Goal: Task Accomplishment & Management: Complete application form

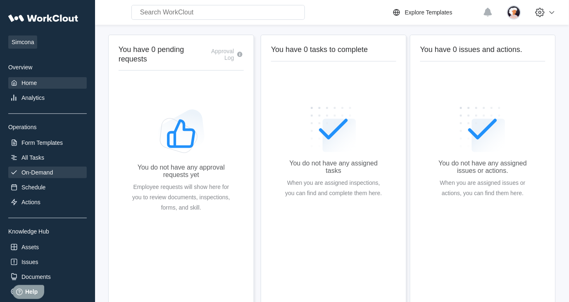
click at [26, 170] on div "On-Demand" at bounding box center [36, 172] width 31 height 7
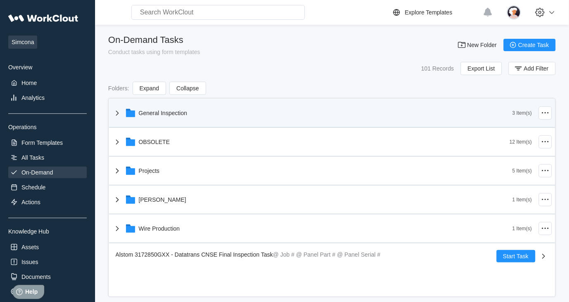
click at [116, 114] on icon at bounding box center [117, 113] width 10 height 10
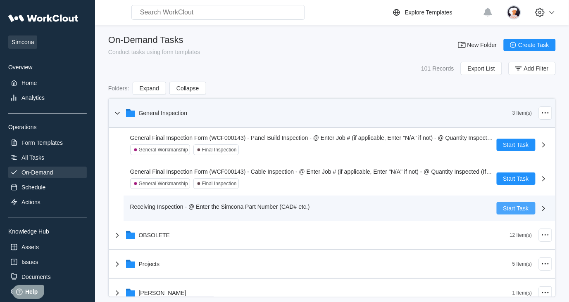
click at [503, 207] on span "Start Task" at bounding box center [516, 209] width 26 height 6
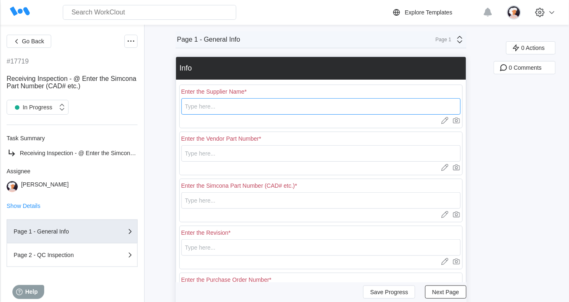
click at [258, 109] on input "text" at bounding box center [320, 106] width 279 height 17
type input "Jam Industries"
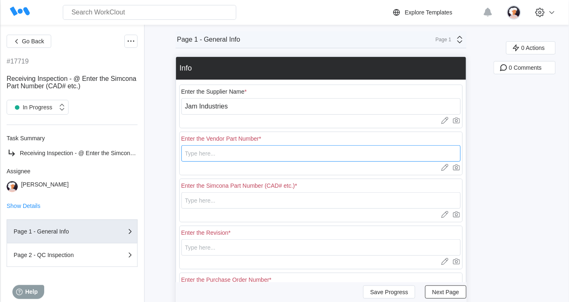
click at [254, 154] on input "text" at bounding box center [320, 153] width 279 height 17
type input "DT41819"
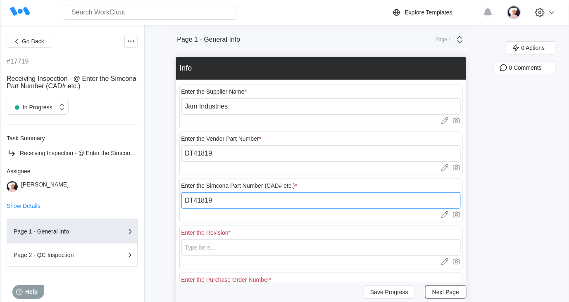
type input "DT41819"
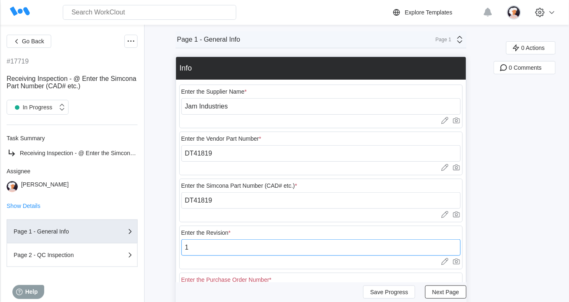
type input "1"
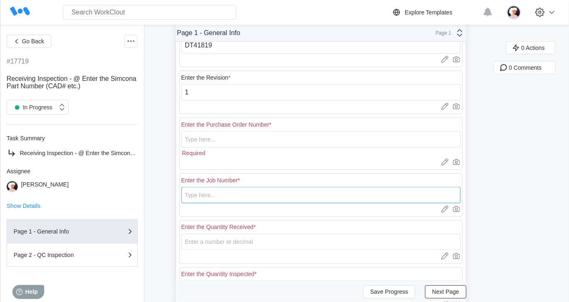
scroll to position [199, 0]
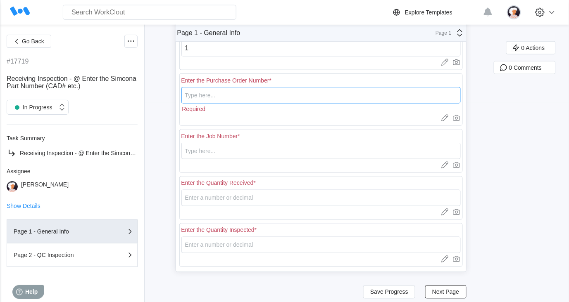
click at [250, 96] on input "text" at bounding box center [320, 95] width 279 height 17
type input "18378"
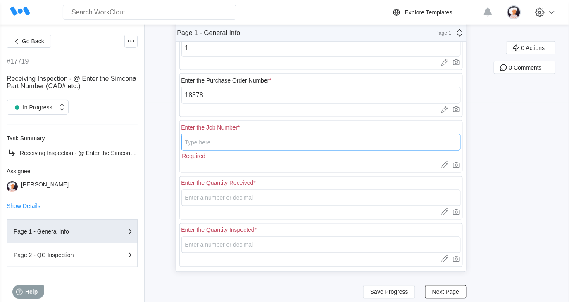
click at [254, 138] on input "text" at bounding box center [320, 142] width 279 height 17
type input "N/A"
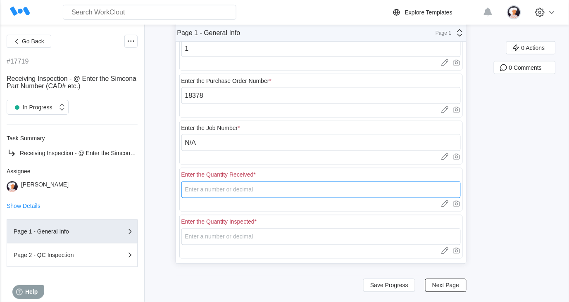
click at [229, 188] on input "number" at bounding box center [320, 190] width 279 height 17
type input "20"
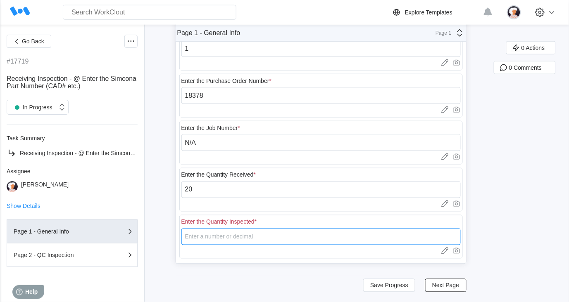
click at [236, 238] on input "number" at bounding box center [320, 237] width 279 height 17
type input "5"
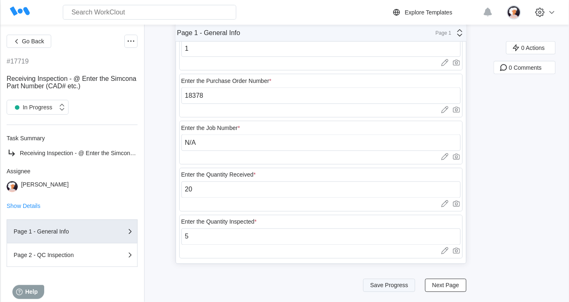
click at [396, 287] on span "Save Progress" at bounding box center [389, 286] width 38 height 6
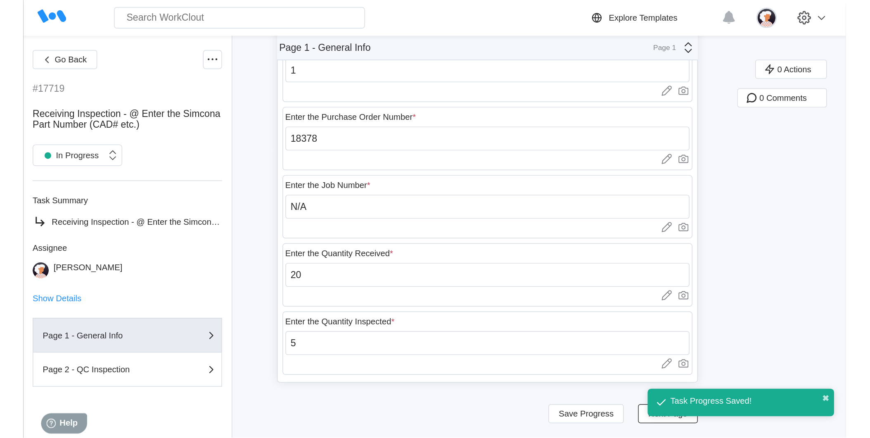
scroll to position [64, 0]
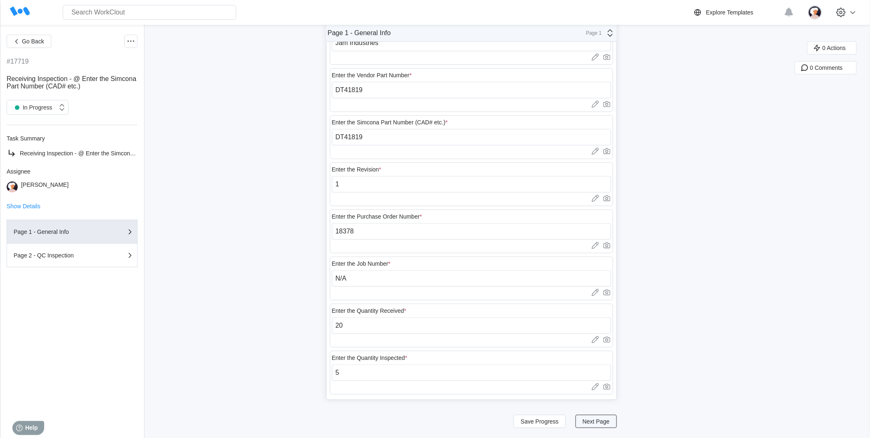
click at [568, 302] on span "Next Page" at bounding box center [596, 421] width 27 height 6
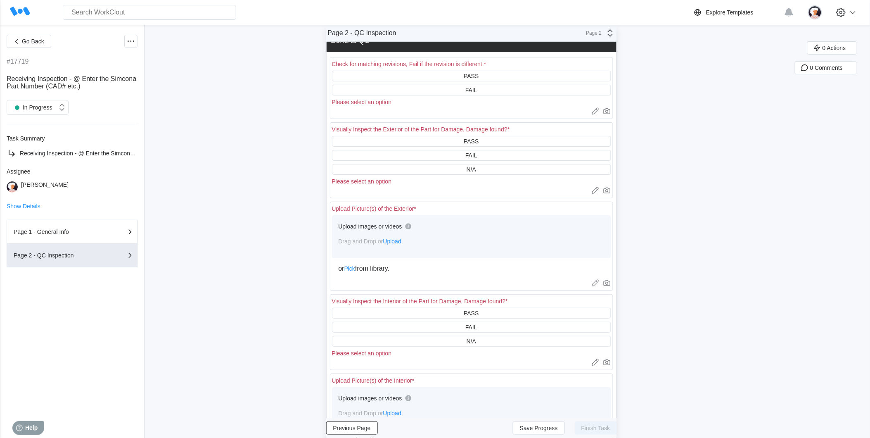
scroll to position [0, 0]
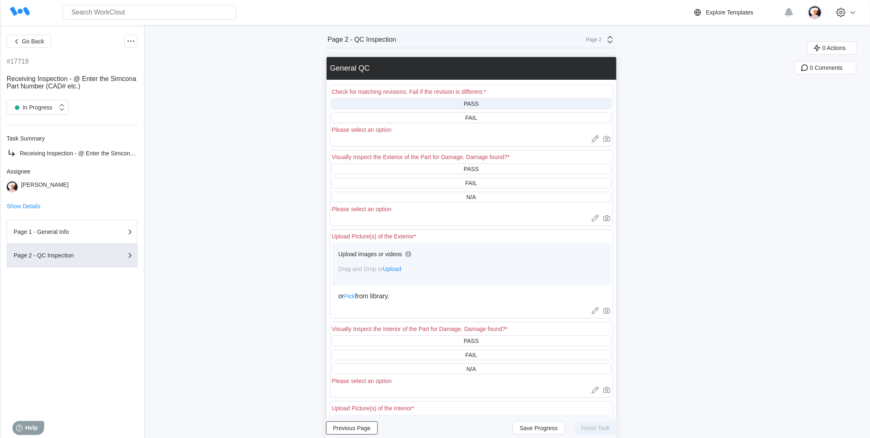
click at [422, 104] on div "PASS" at bounding box center [471, 103] width 279 height 11
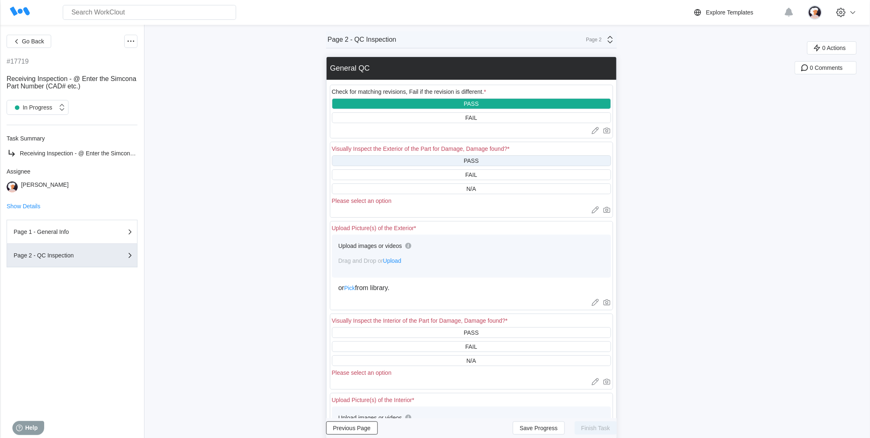
click at [422, 161] on div "PASS" at bounding box center [471, 160] width 279 height 11
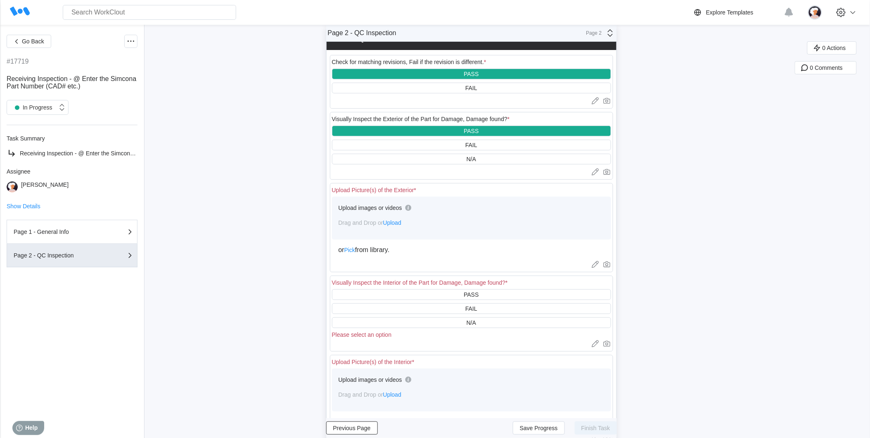
scroll to position [92, 0]
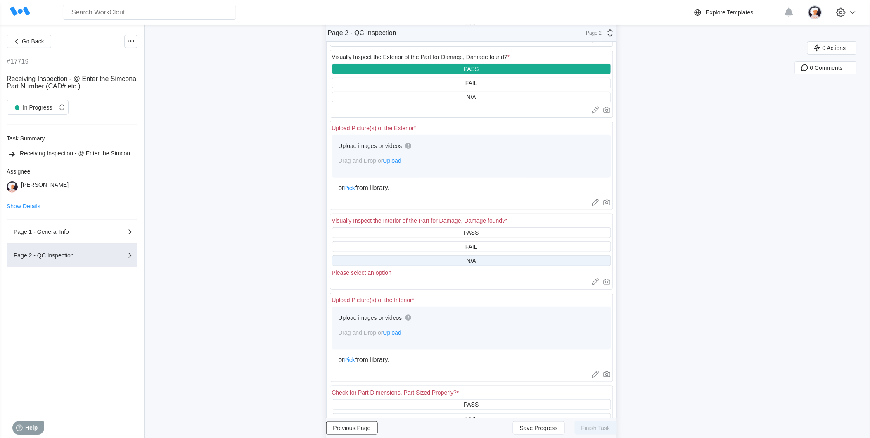
click at [424, 261] on div "N/A" at bounding box center [471, 260] width 279 height 11
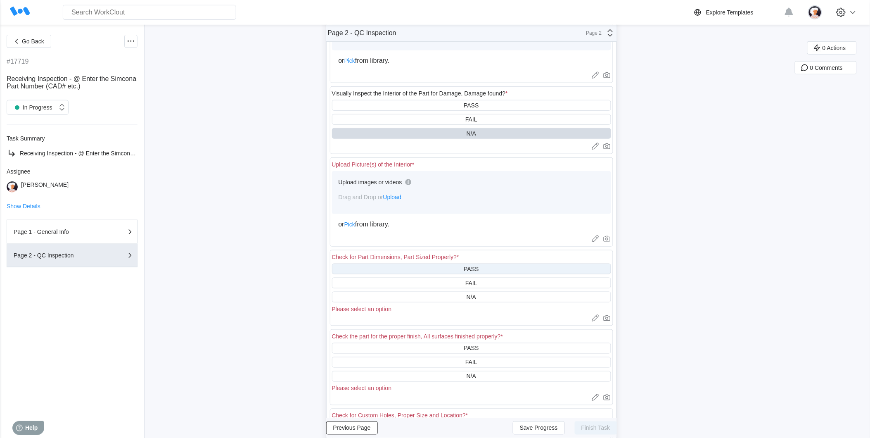
scroll to position [229, 0]
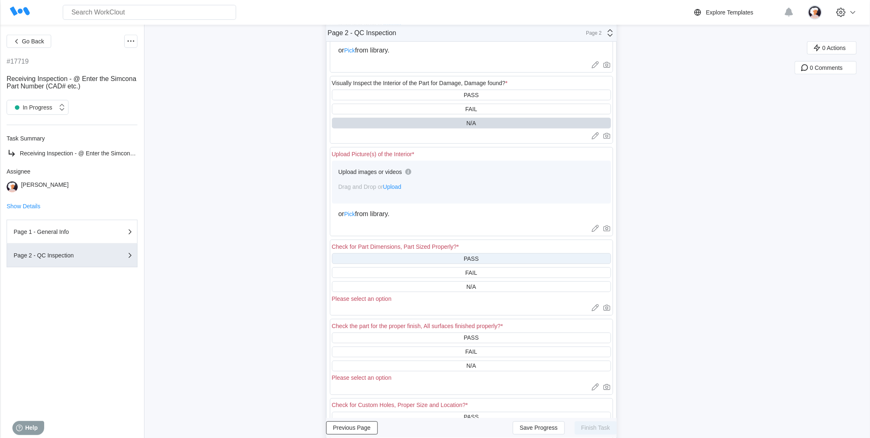
click at [423, 257] on div "PASS" at bounding box center [471, 258] width 279 height 11
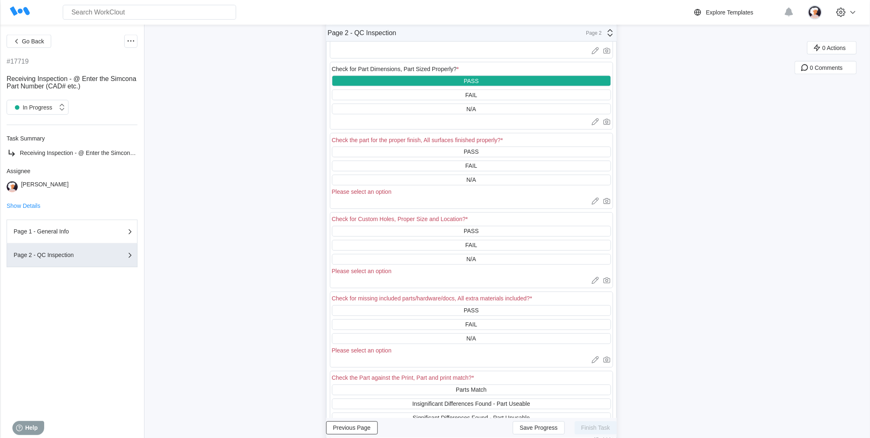
scroll to position [413, 0]
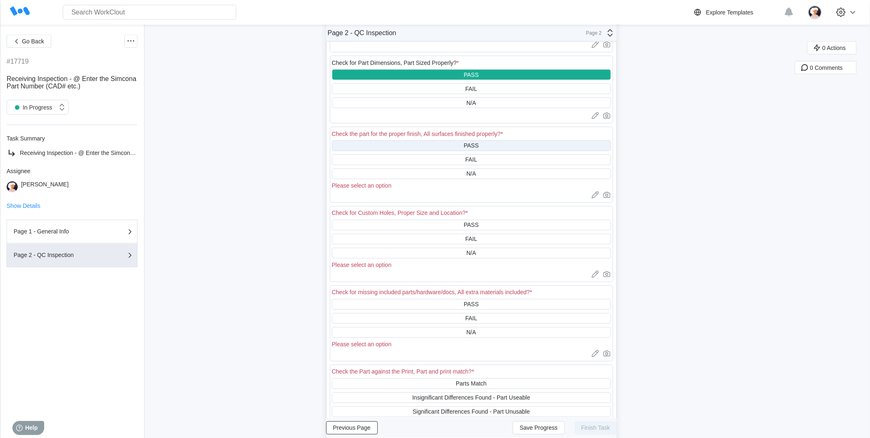
click at [397, 143] on div "PASS" at bounding box center [471, 145] width 279 height 11
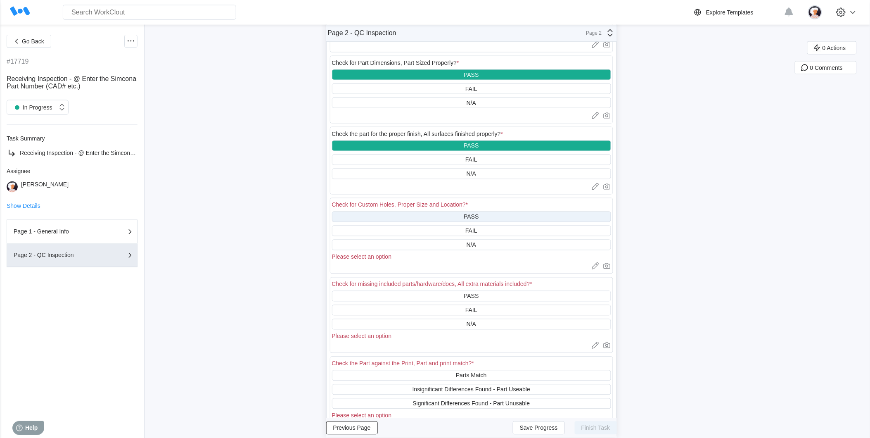
click at [405, 215] on div "PASS" at bounding box center [471, 216] width 279 height 11
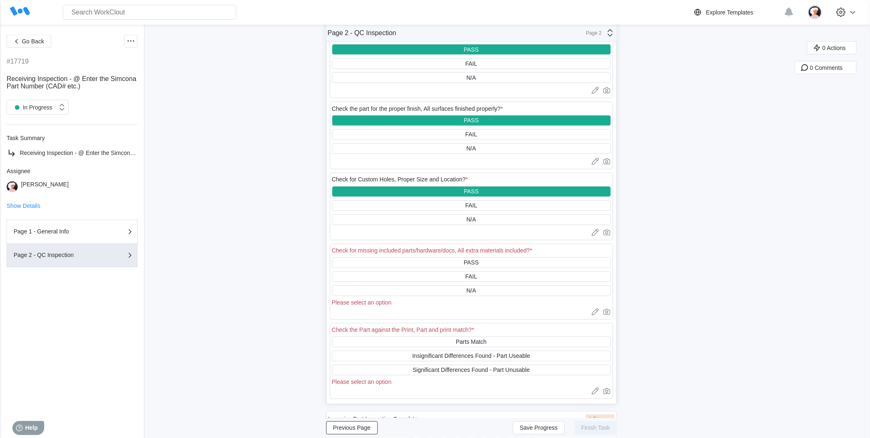
scroll to position [459, 0]
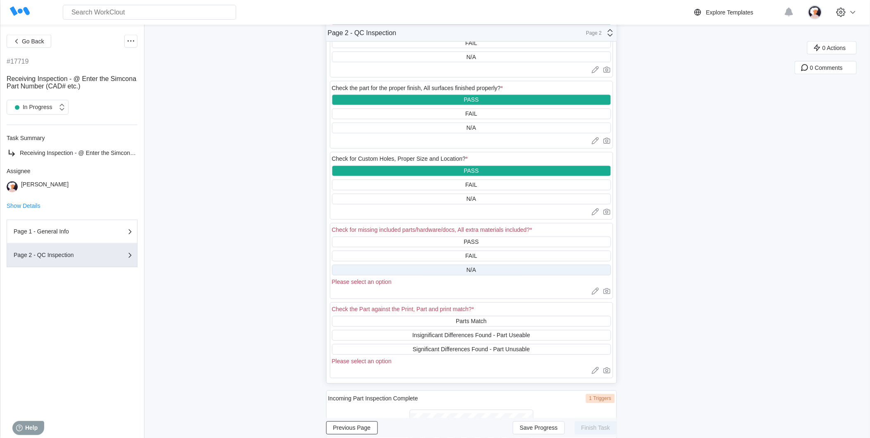
click at [420, 269] on div "N/A" at bounding box center [471, 270] width 279 height 11
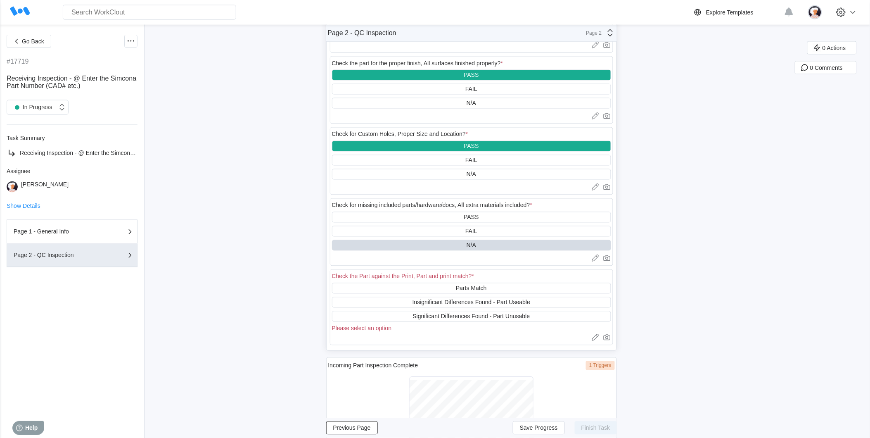
scroll to position [550, 0]
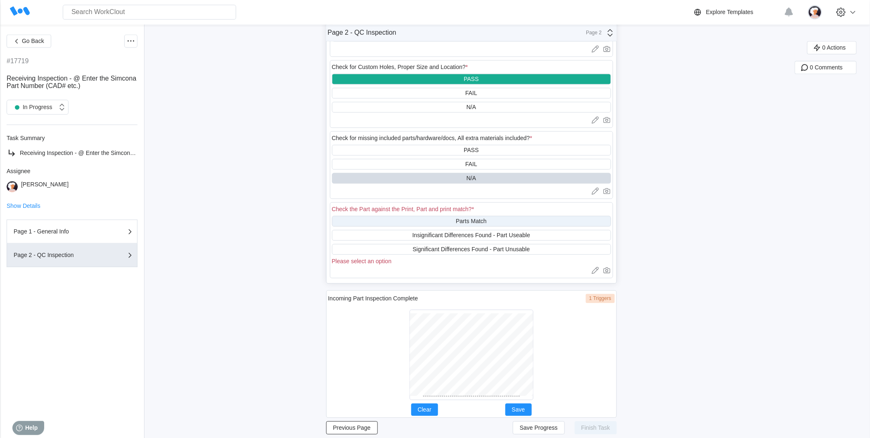
click at [441, 221] on div "Parts Match" at bounding box center [471, 221] width 279 height 11
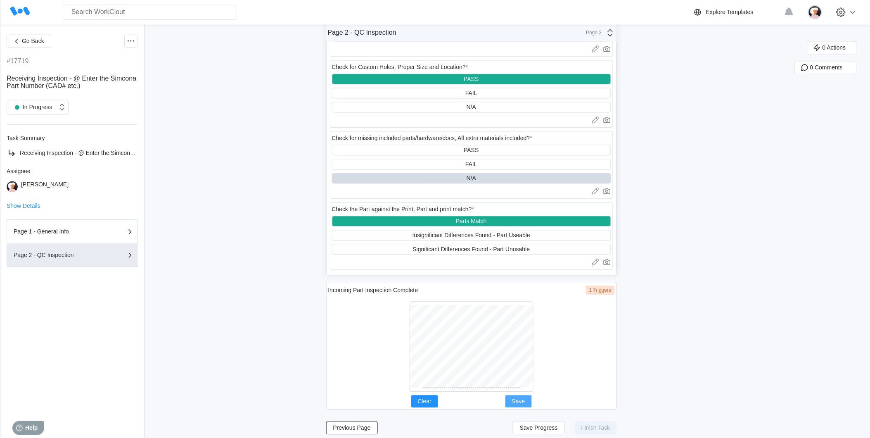
click at [515, 302] on button "Save" at bounding box center [518, 401] width 26 height 12
click at [534, 302] on span "Save Progress" at bounding box center [539, 428] width 38 height 6
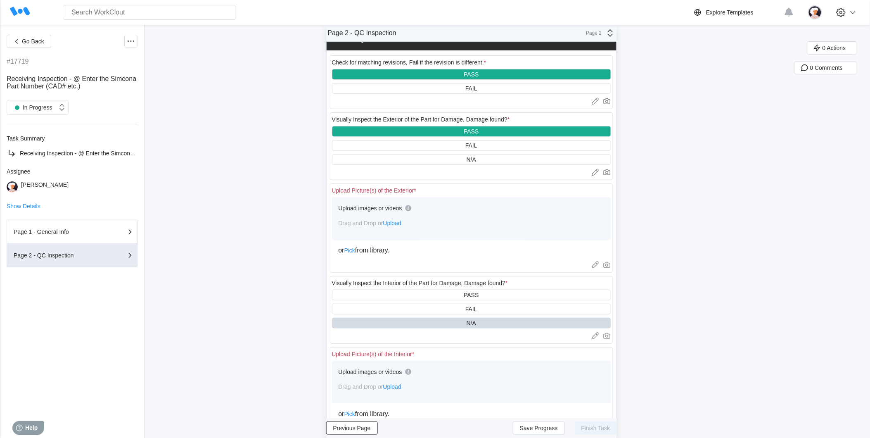
scroll to position [46, 0]
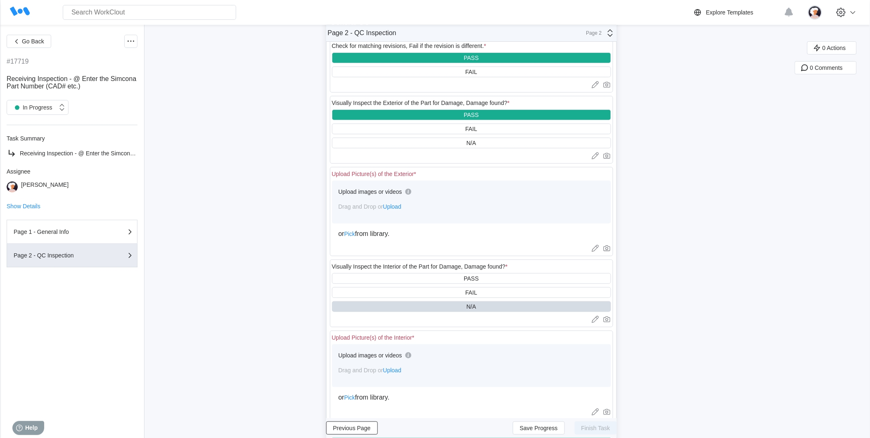
click at [398, 206] on span "Upload" at bounding box center [392, 206] width 18 height 7
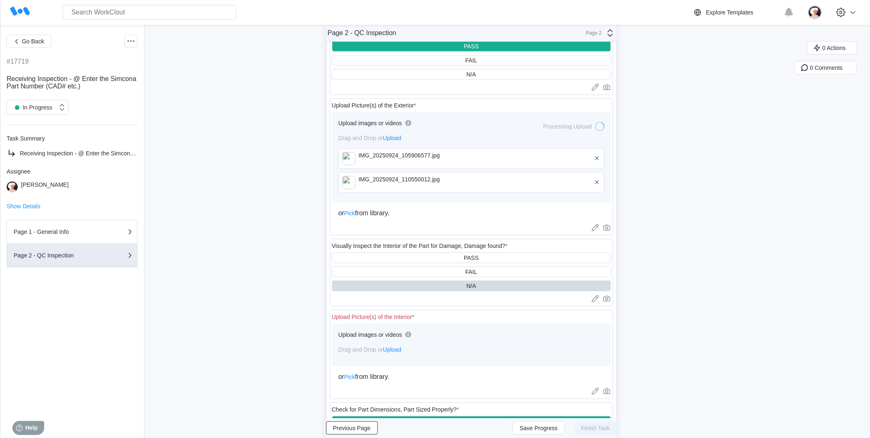
scroll to position [138, 0]
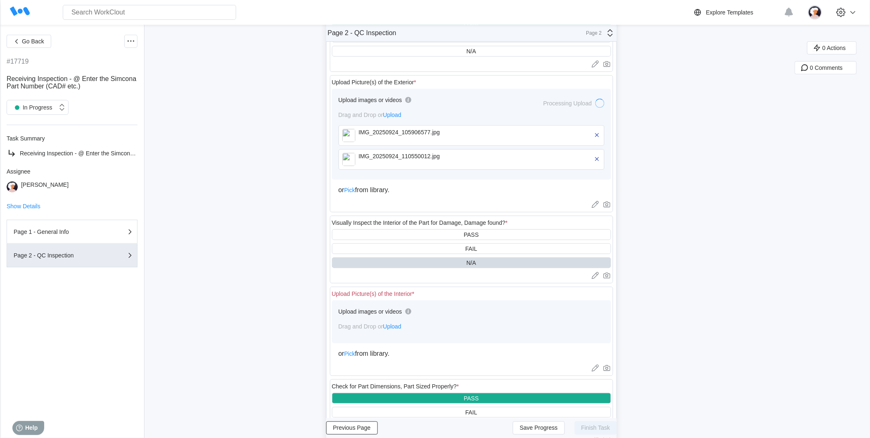
click at [399, 302] on span "Upload" at bounding box center [392, 326] width 18 height 7
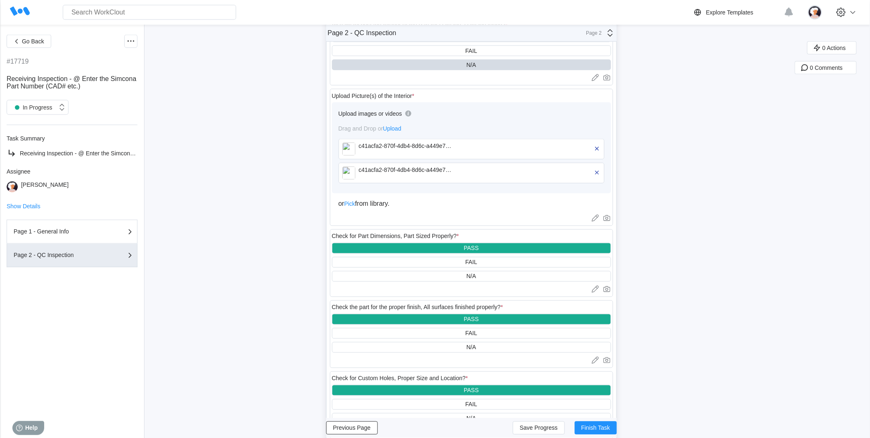
scroll to position [367, 0]
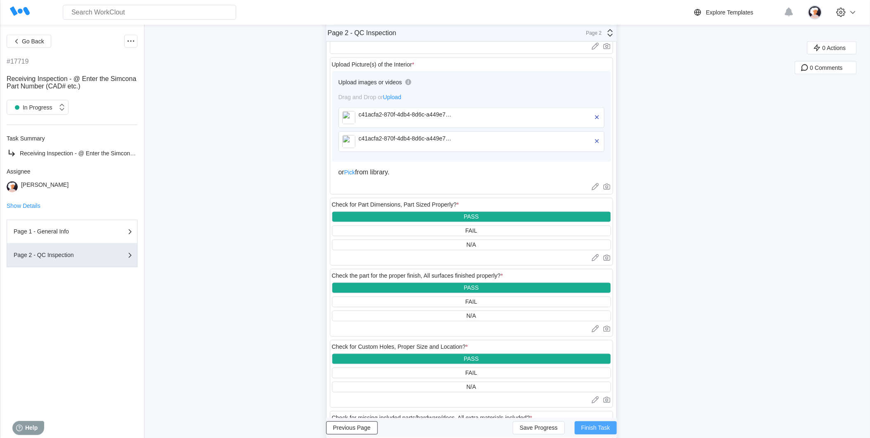
click at [568, 302] on span "Finish Task" at bounding box center [595, 428] width 29 height 6
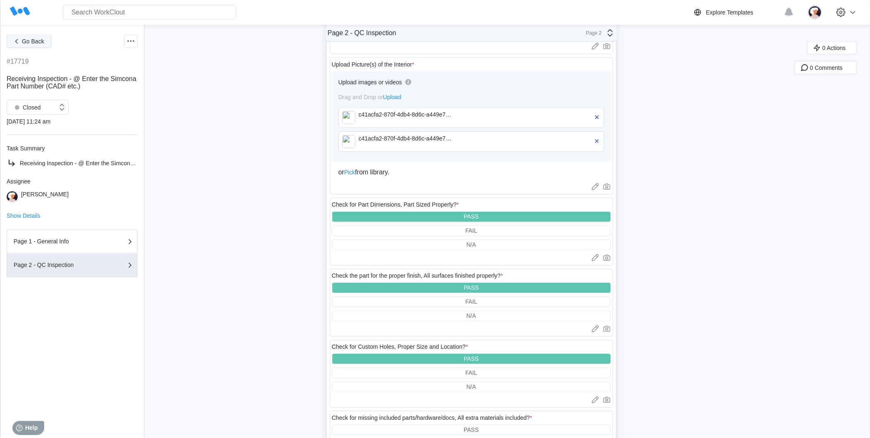
click at [32, 41] on span "Go Back" at bounding box center [33, 41] width 22 height 6
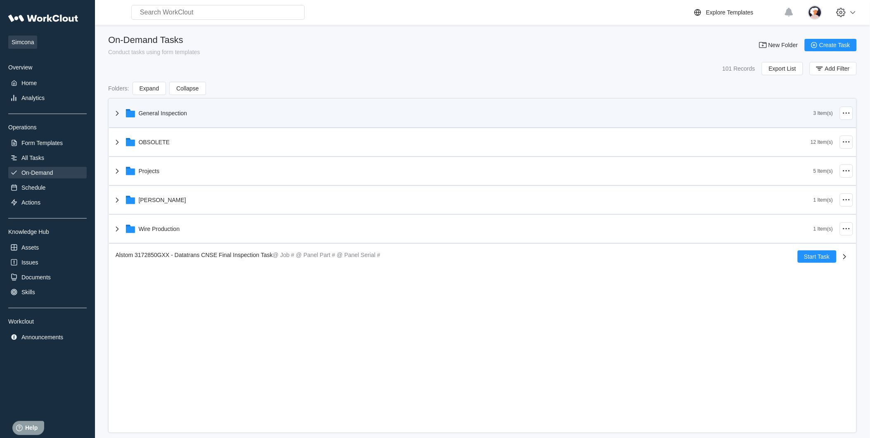
click at [162, 110] on div "General Inspection" at bounding box center [163, 113] width 49 height 7
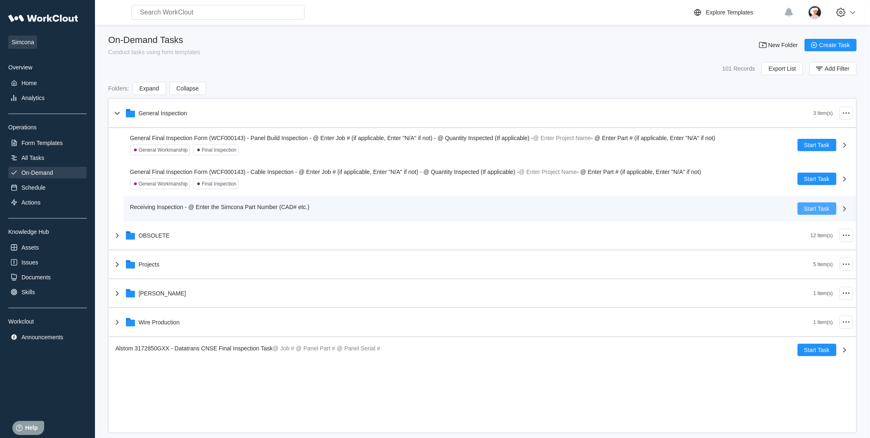
click at [568, 209] on span "Start Task" at bounding box center [817, 209] width 26 height 6
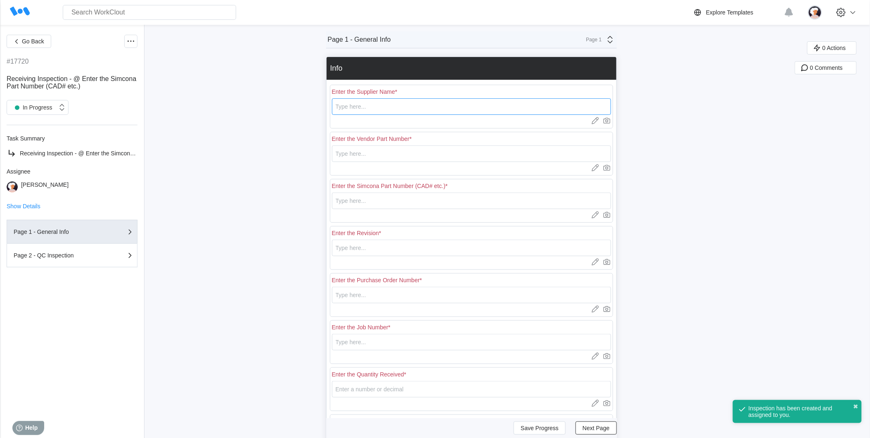
click at [398, 111] on input "text" at bounding box center [471, 106] width 279 height 17
type input "Jam Industries"
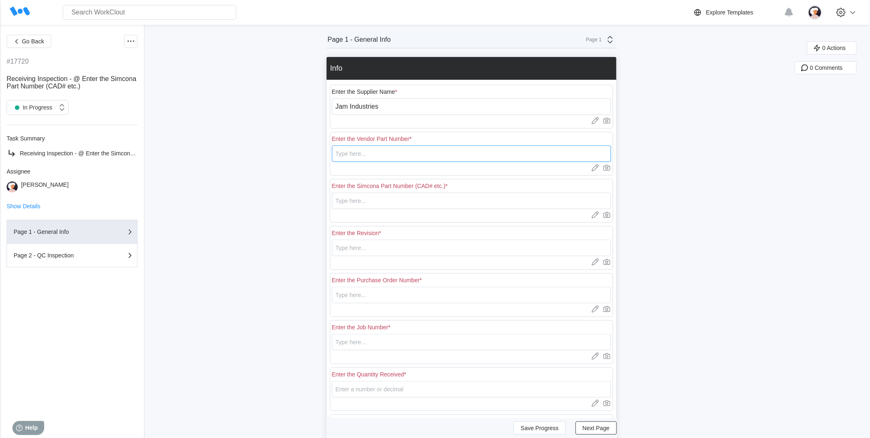
click at [381, 150] on input "text" at bounding box center [471, 153] width 279 height 17
type input "DT41818"
click at [371, 202] on input "text" at bounding box center [471, 200] width 279 height 17
type input "DT41818"
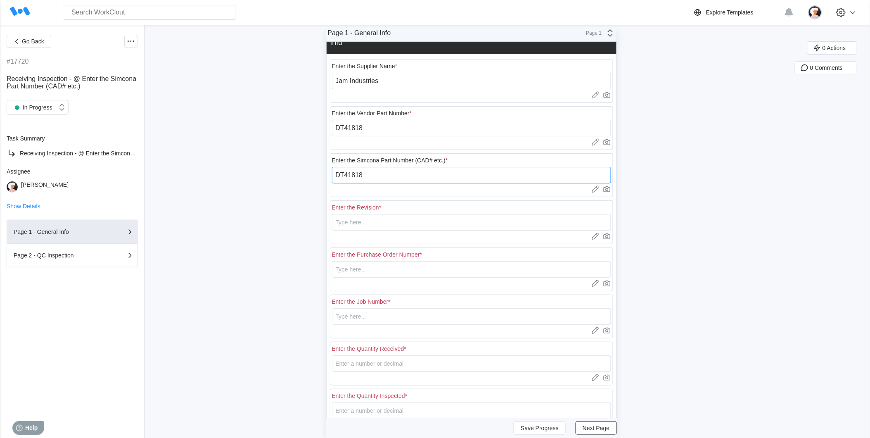
scroll to position [46, 0]
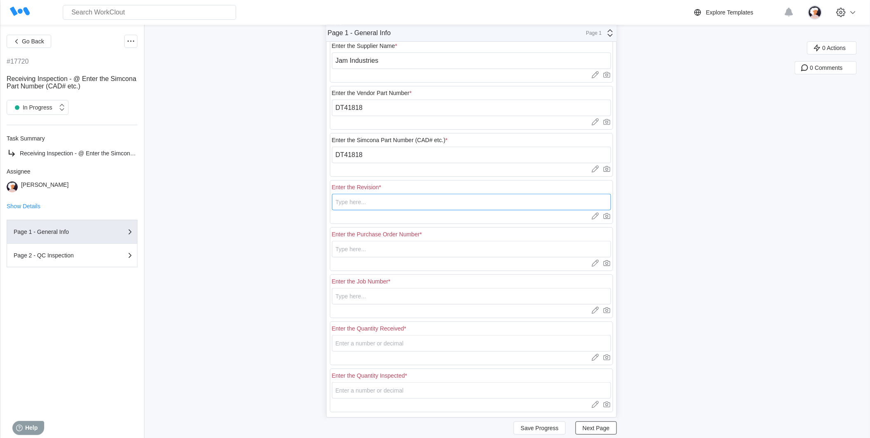
click at [382, 206] on input "text" at bounding box center [471, 202] width 279 height 17
type input "0"
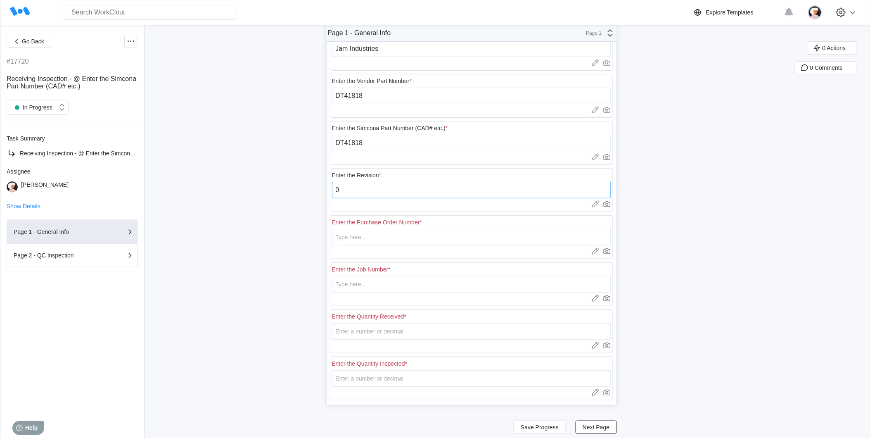
scroll to position [64, 0]
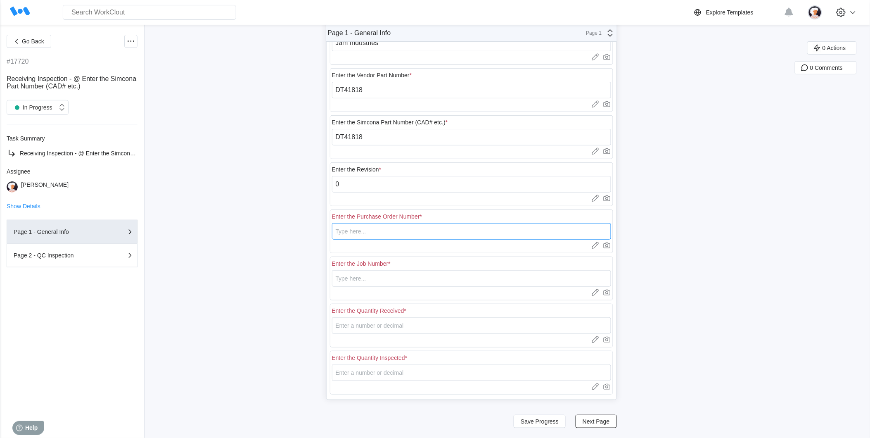
click at [374, 234] on input "text" at bounding box center [471, 231] width 279 height 17
type input "18378"
type input "N/A"
type input "20"
type input "5"
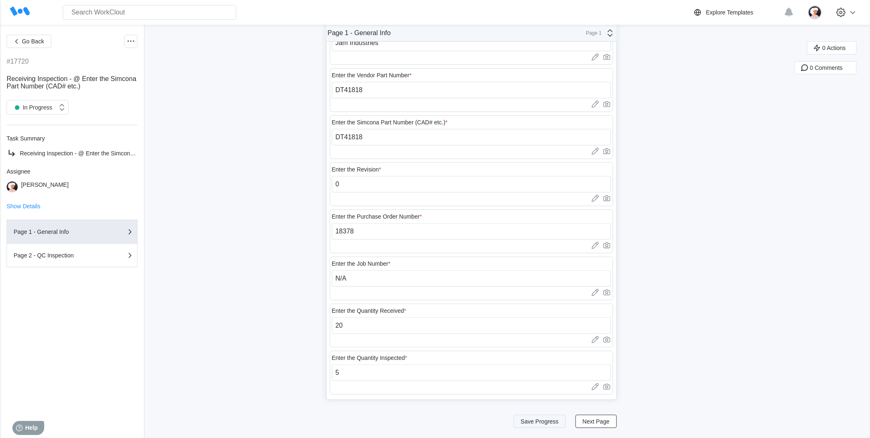
click at [556, 302] on span "Save Progress" at bounding box center [540, 421] width 38 height 6
click at [568, 302] on span "Next Page" at bounding box center [596, 421] width 27 height 6
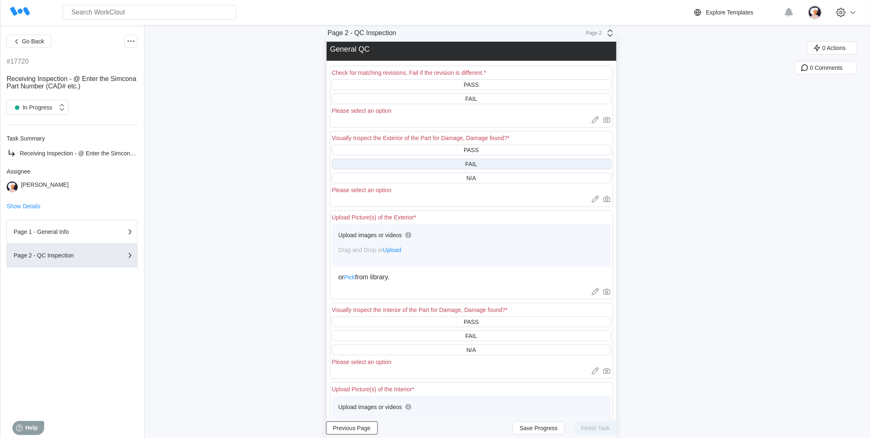
scroll to position [0, 0]
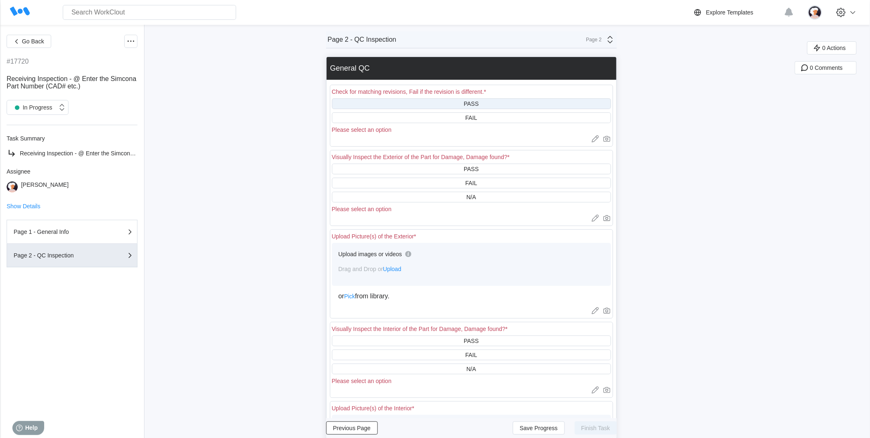
click at [423, 101] on div "PASS" at bounding box center [471, 103] width 279 height 11
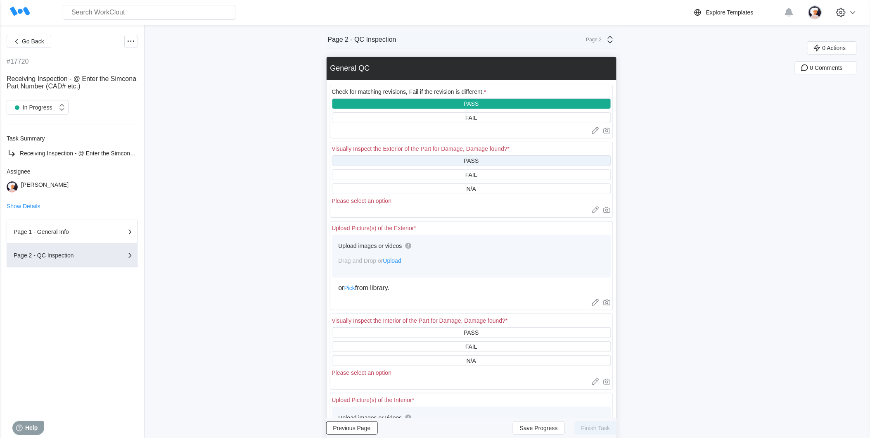
click at [438, 164] on div "PASS" at bounding box center [471, 160] width 279 height 11
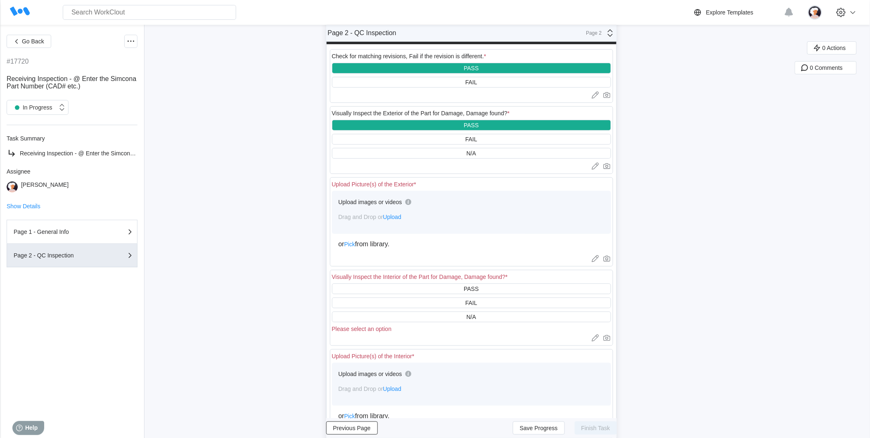
scroll to position [92, 0]
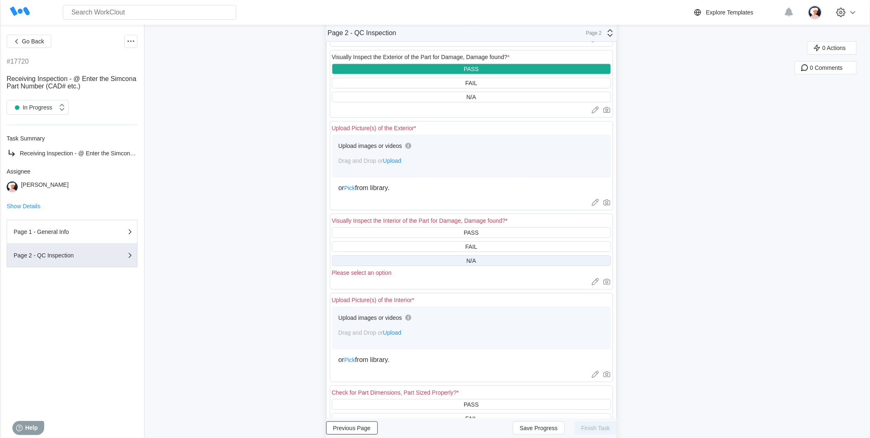
click at [438, 262] on div "N/A" at bounding box center [471, 260] width 279 height 11
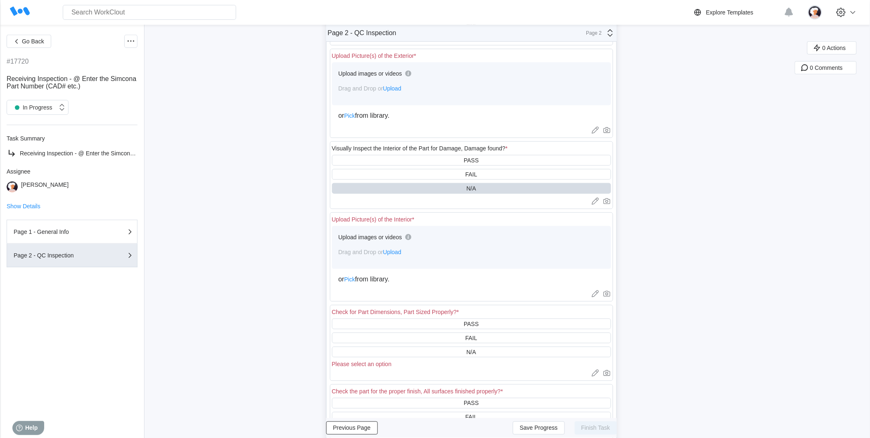
scroll to position [229, 0]
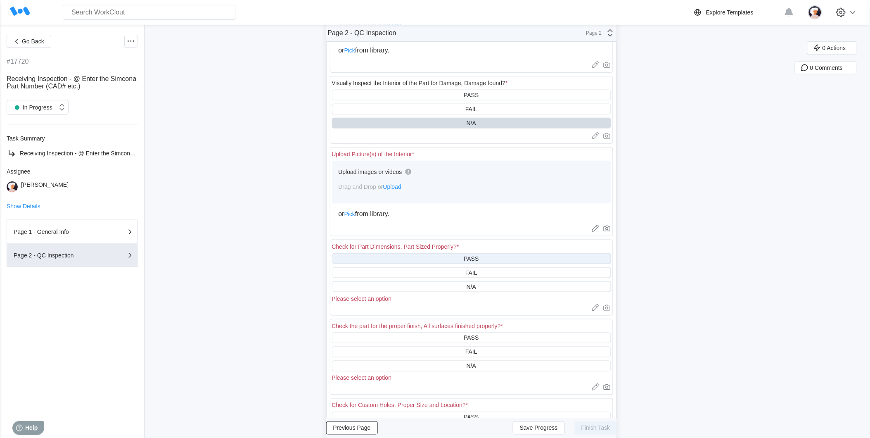
click at [439, 258] on div "PASS" at bounding box center [471, 258] width 279 height 11
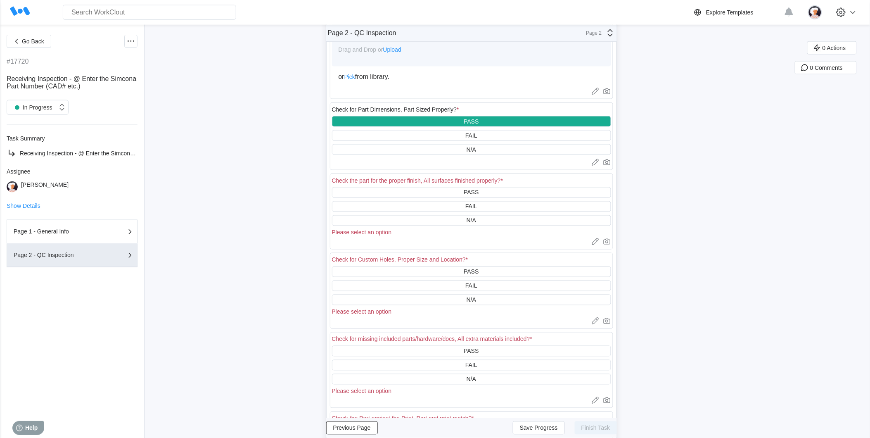
scroll to position [367, 0]
click at [447, 192] on div "PASS" at bounding box center [471, 192] width 279 height 11
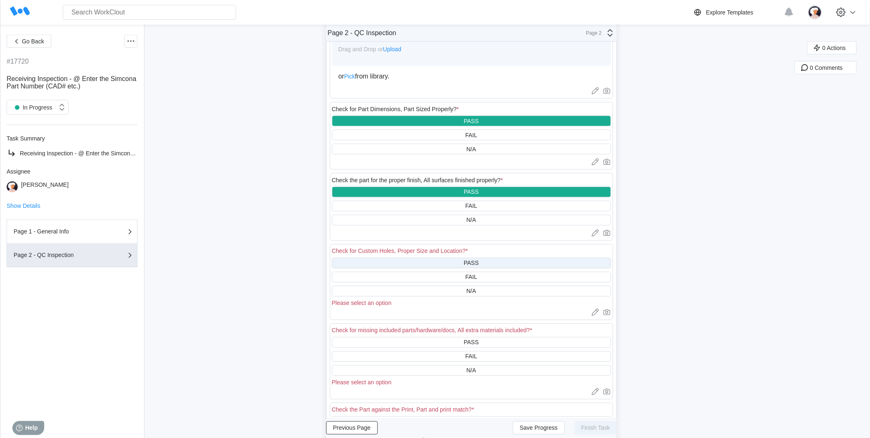
click at [457, 262] on div "PASS" at bounding box center [471, 263] width 279 height 11
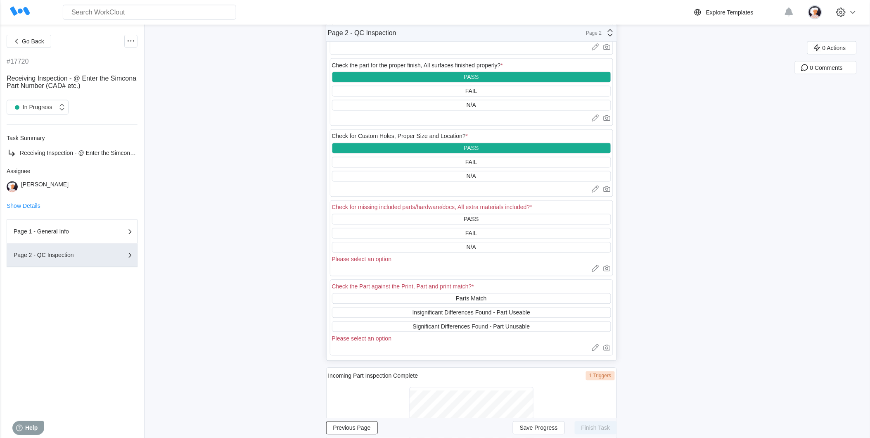
scroll to position [505, 0]
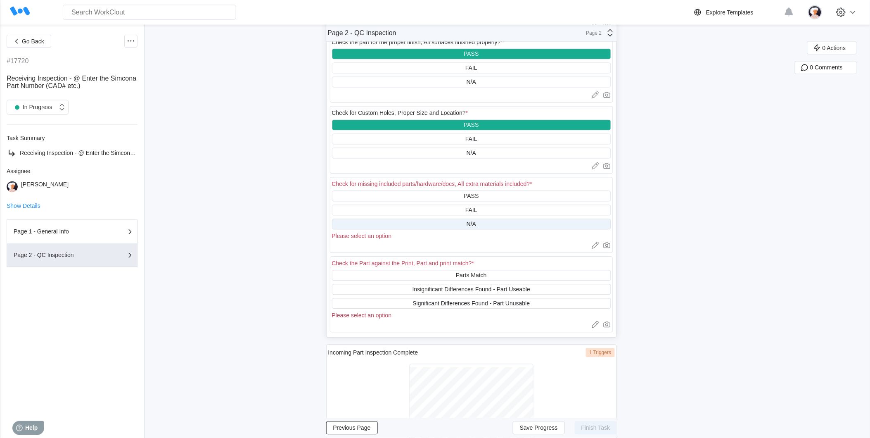
click at [455, 221] on div "N/A" at bounding box center [471, 224] width 279 height 11
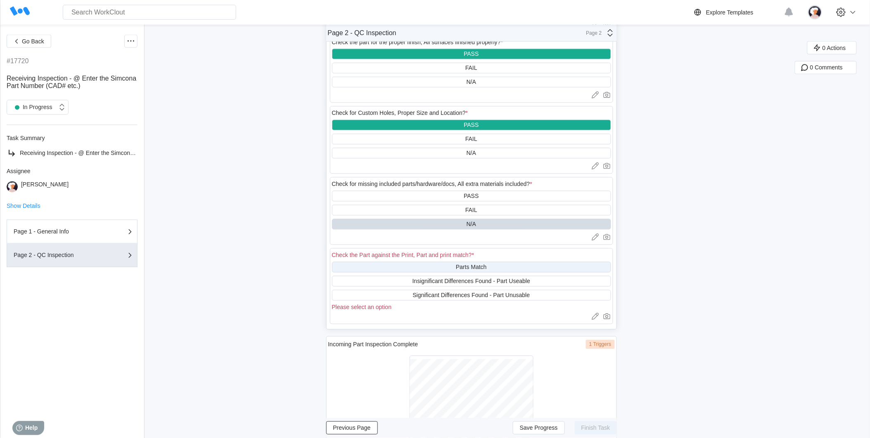
click at [462, 262] on div "Parts Match" at bounding box center [471, 267] width 279 height 11
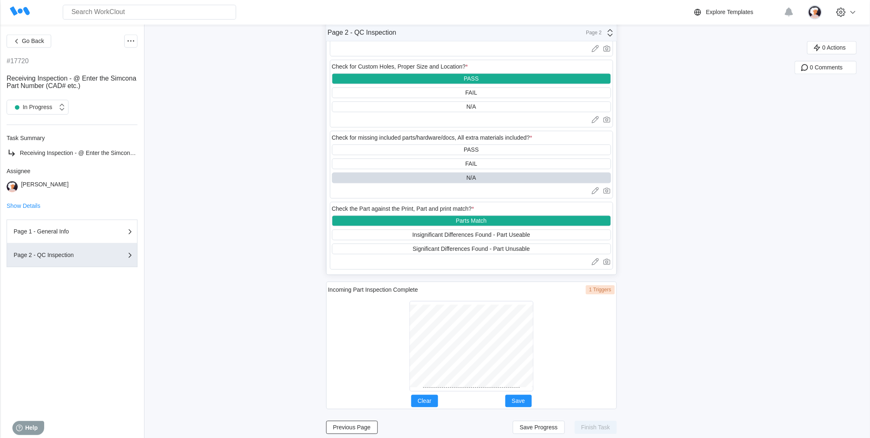
scroll to position [555, 0]
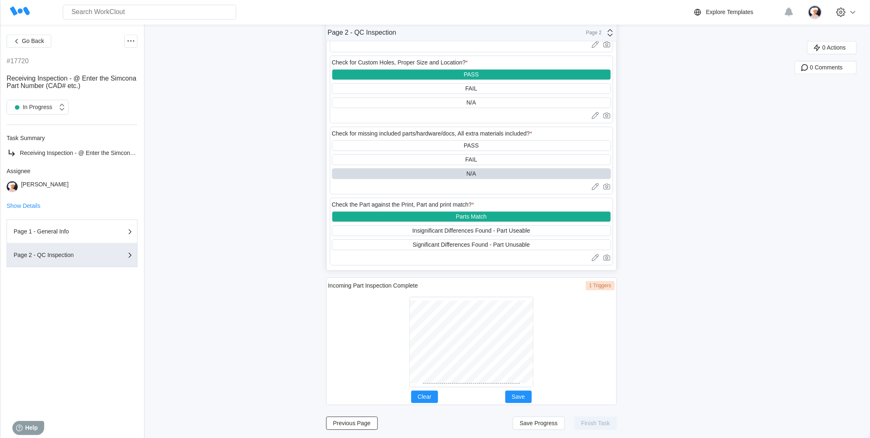
click at [436, 302] on div at bounding box center [472, 342] width 124 height 90
click at [471, 302] on div at bounding box center [472, 342] width 124 height 90
click at [541, 282] on div "Incoming Part Inspection Complete 1 Triggers Clear Save" at bounding box center [471, 341] width 291 height 128
click at [522, 302] on span "Save" at bounding box center [518, 397] width 13 height 6
click at [553, 302] on button "Save Progress" at bounding box center [539, 423] width 52 height 13
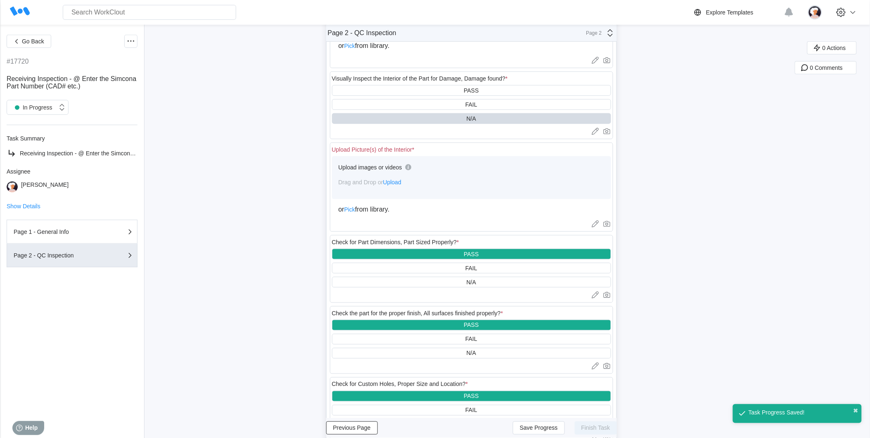
scroll to position [5, 0]
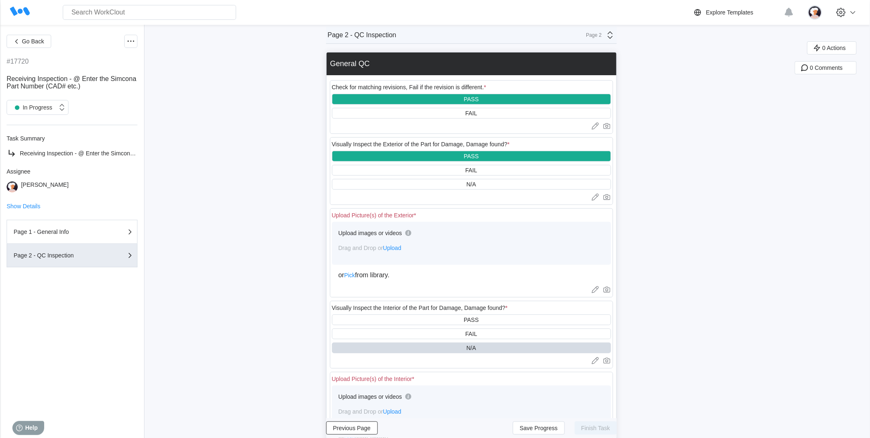
click at [393, 247] on span "Upload" at bounding box center [392, 247] width 18 height 7
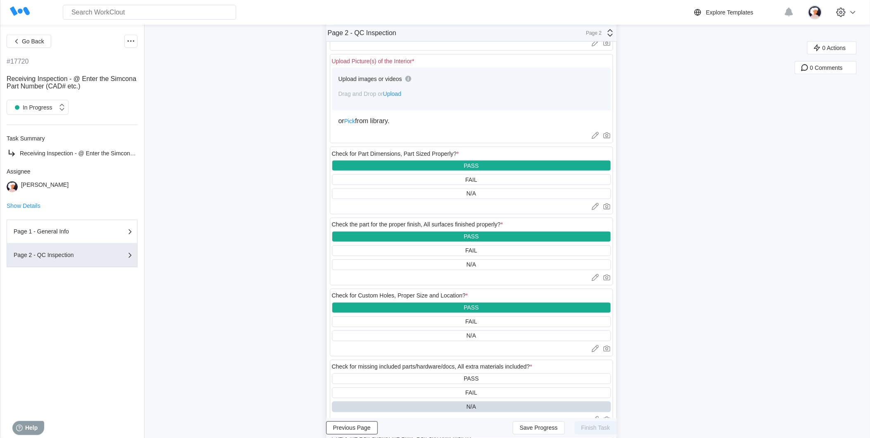
scroll to position [372, 0]
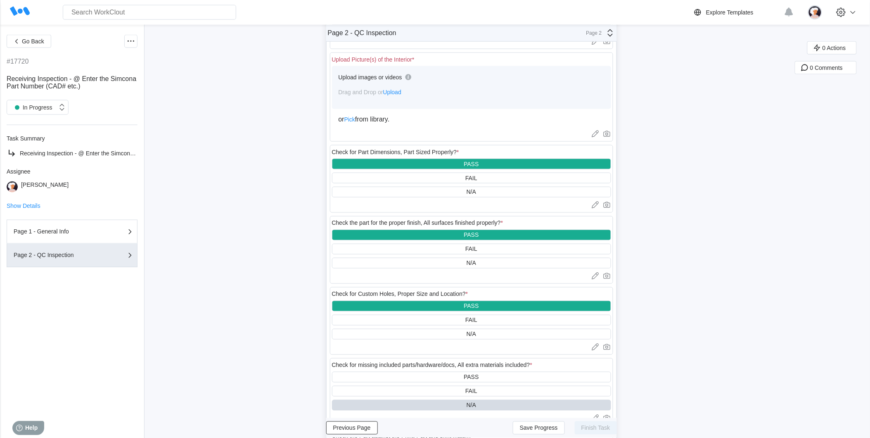
click at [394, 91] on span "Upload" at bounding box center [392, 92] width 18 height 7
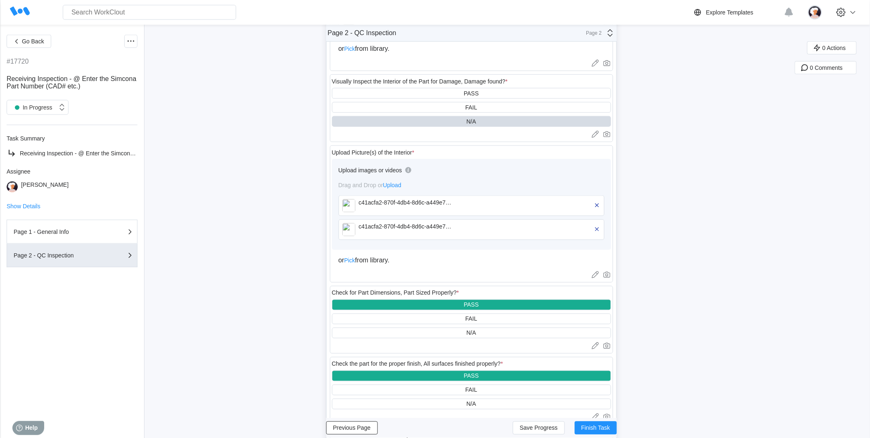
scroll to position [280, 0]
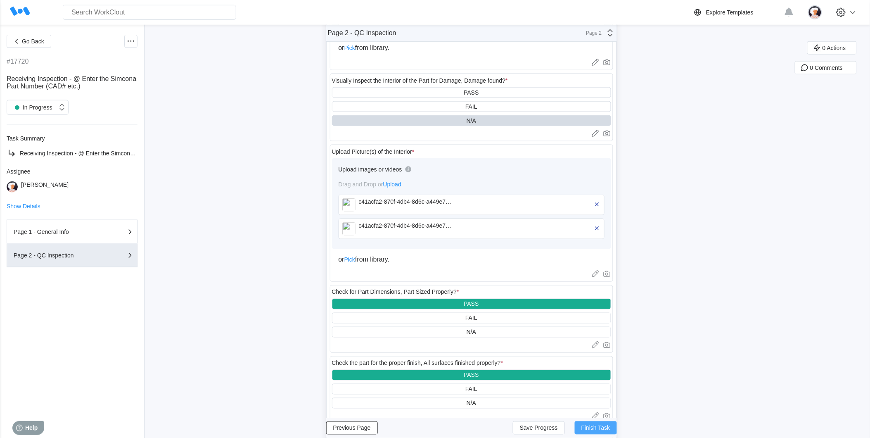
click at [568, 302] on span "Finish Task" at bounding box center [595, 428] width 29 height 6
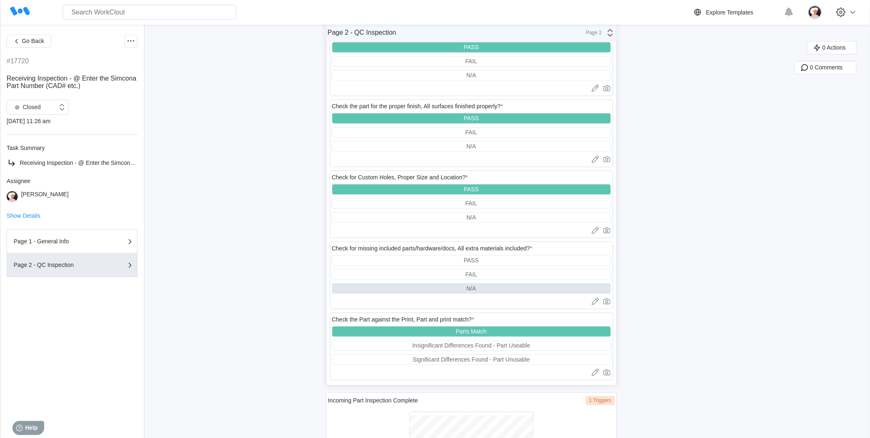
scroll to position [310, 0]
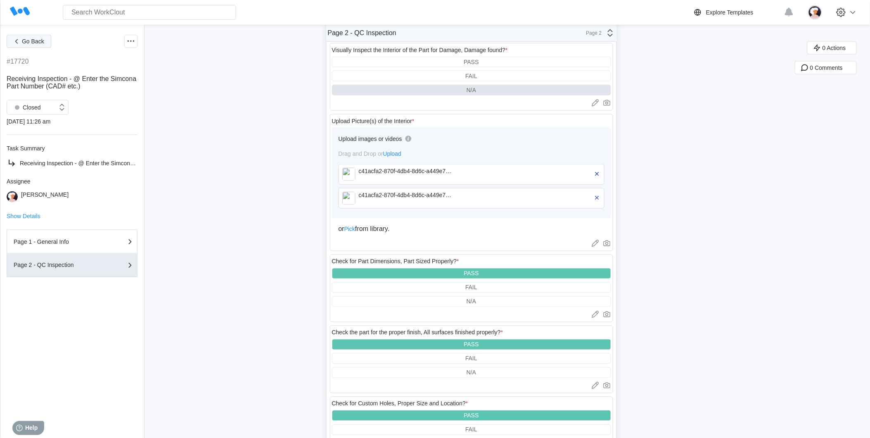
click at [17, 42] on icon "button" at bounding box center [16, 41] width 9 height 9
